Goal: Task Accomplishment & Management: Manage account settings

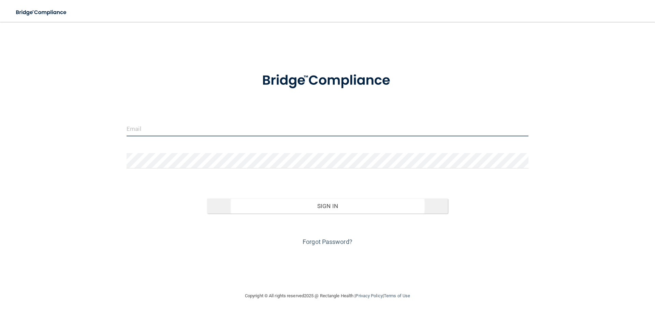
type input "[EMAIL_ADDRESS][PERSON_NAME][DOMAIN_NAME]"
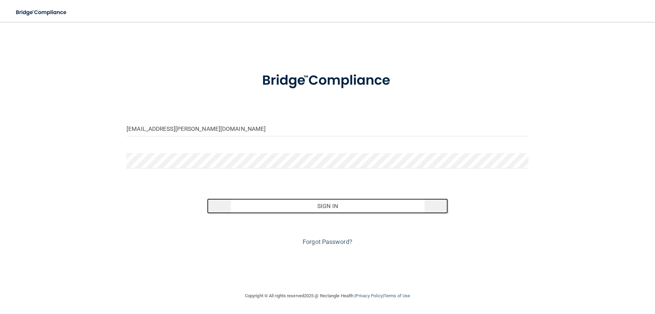
click at [296, 201] on button "Sign In" at bounding box center [327, 205] width 241 height 15
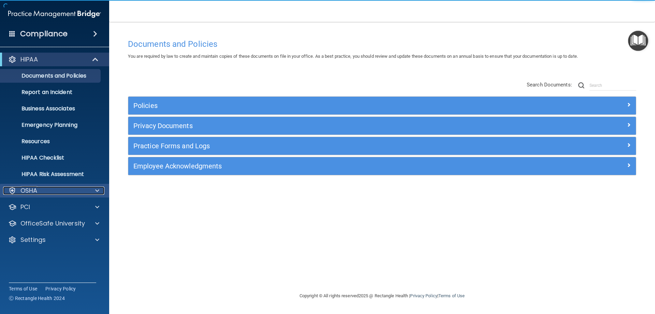
click at [100, 193] on div at bounding box center [96, 190] width 17 height 8
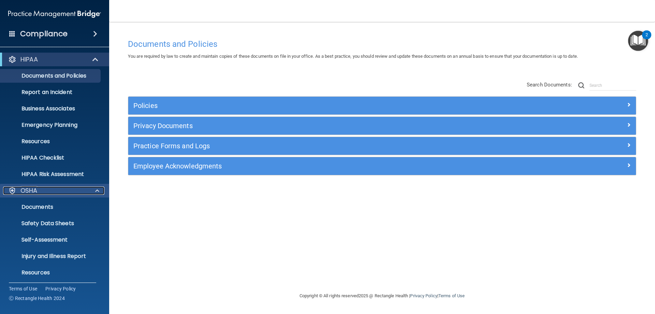
click at [99, 189] on span at bounding box center [97, 190] width 4 height 8
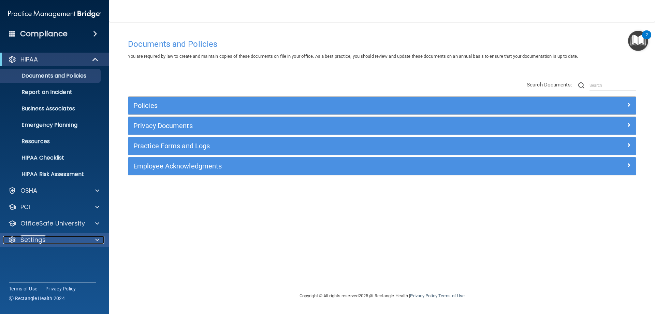
click at [40, 237] on p "Settings" at bounding box center [32, 240] width 25 height 8
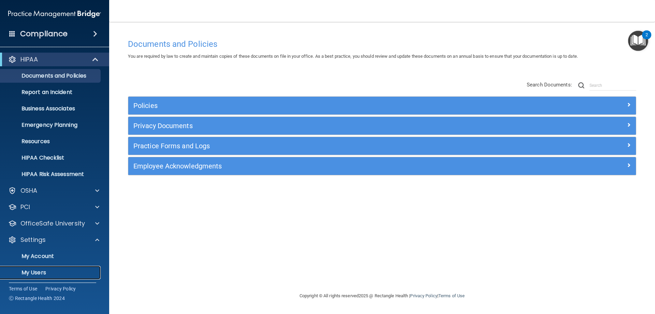
click at [46, 273] on p "My Users" at bounding box center [50, 272] width 93 height 7
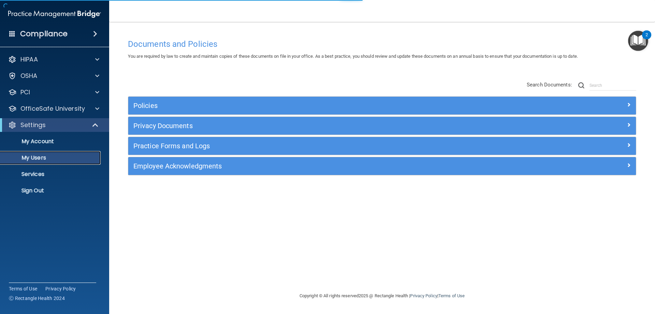
select select "20"
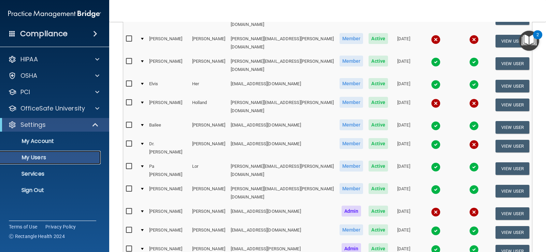
scroll to position [67, 0]
